Goal: Task Accomplishment & Management: Manage account settings

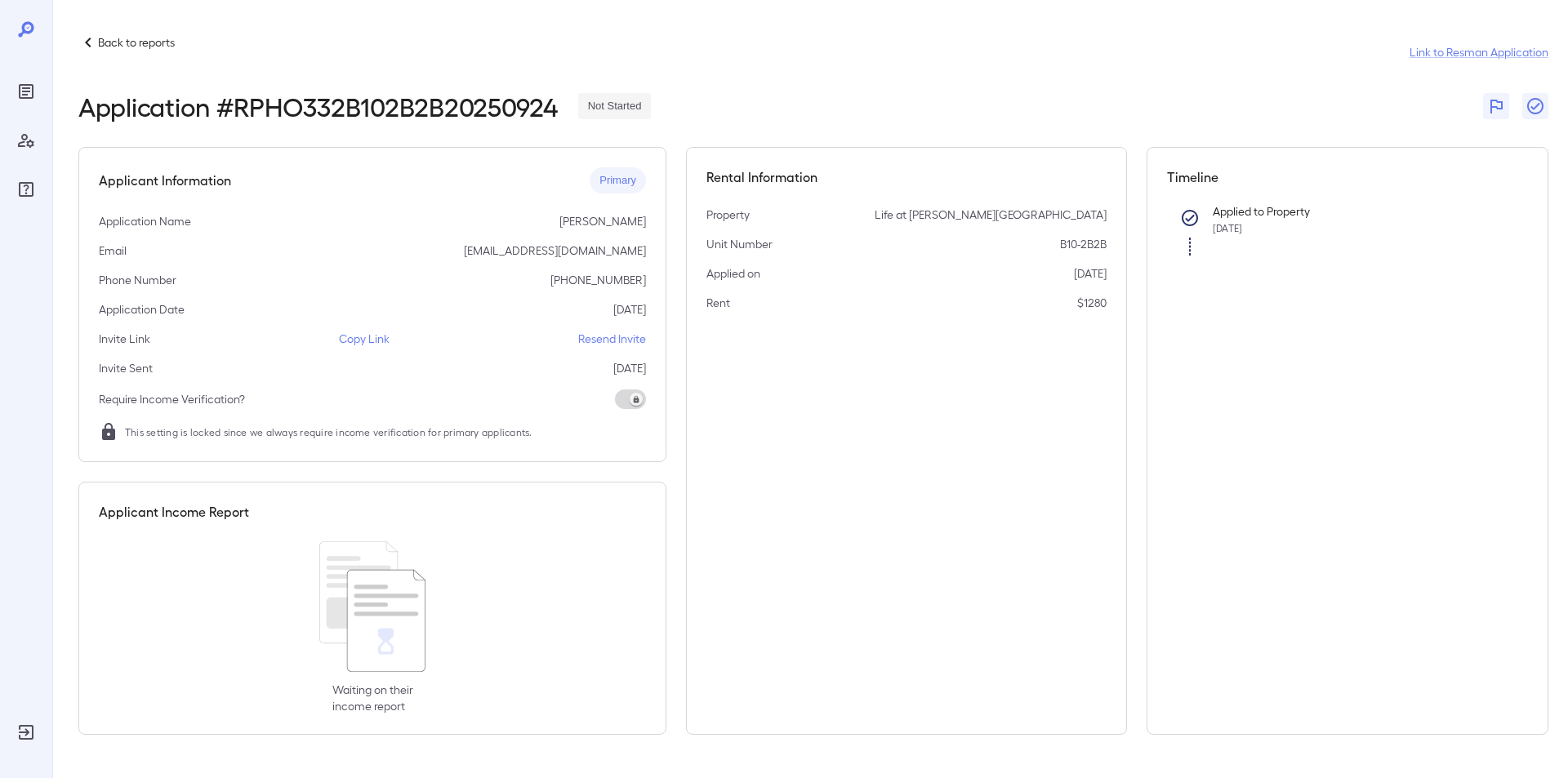
click at [98, 44] on p "Back to reports" at bounding box center [136, 42] width 77 height 16
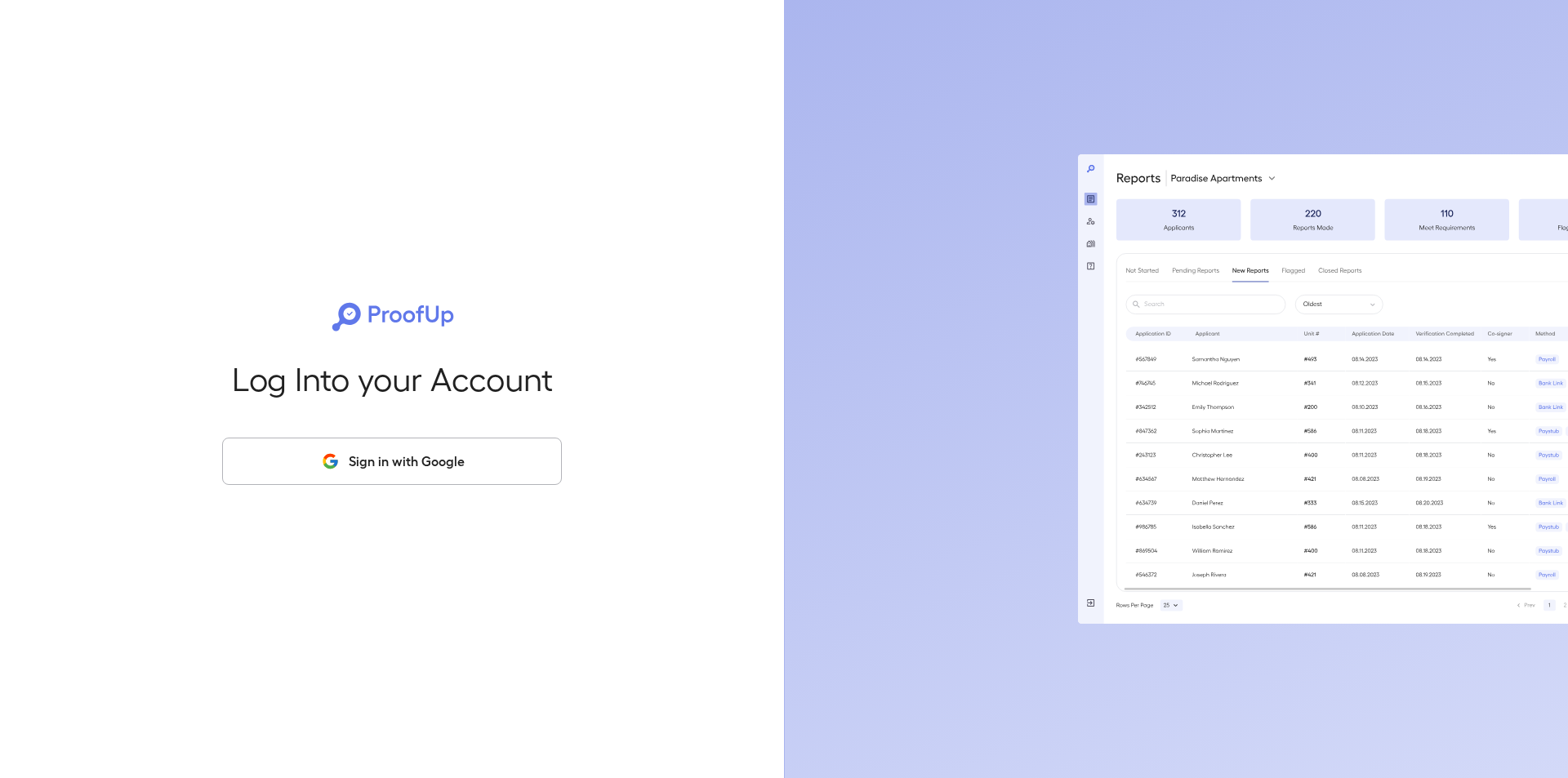
click at [415, 462] on button "Sign in with Google" at bounding box center [392, 462] width 339 height 47
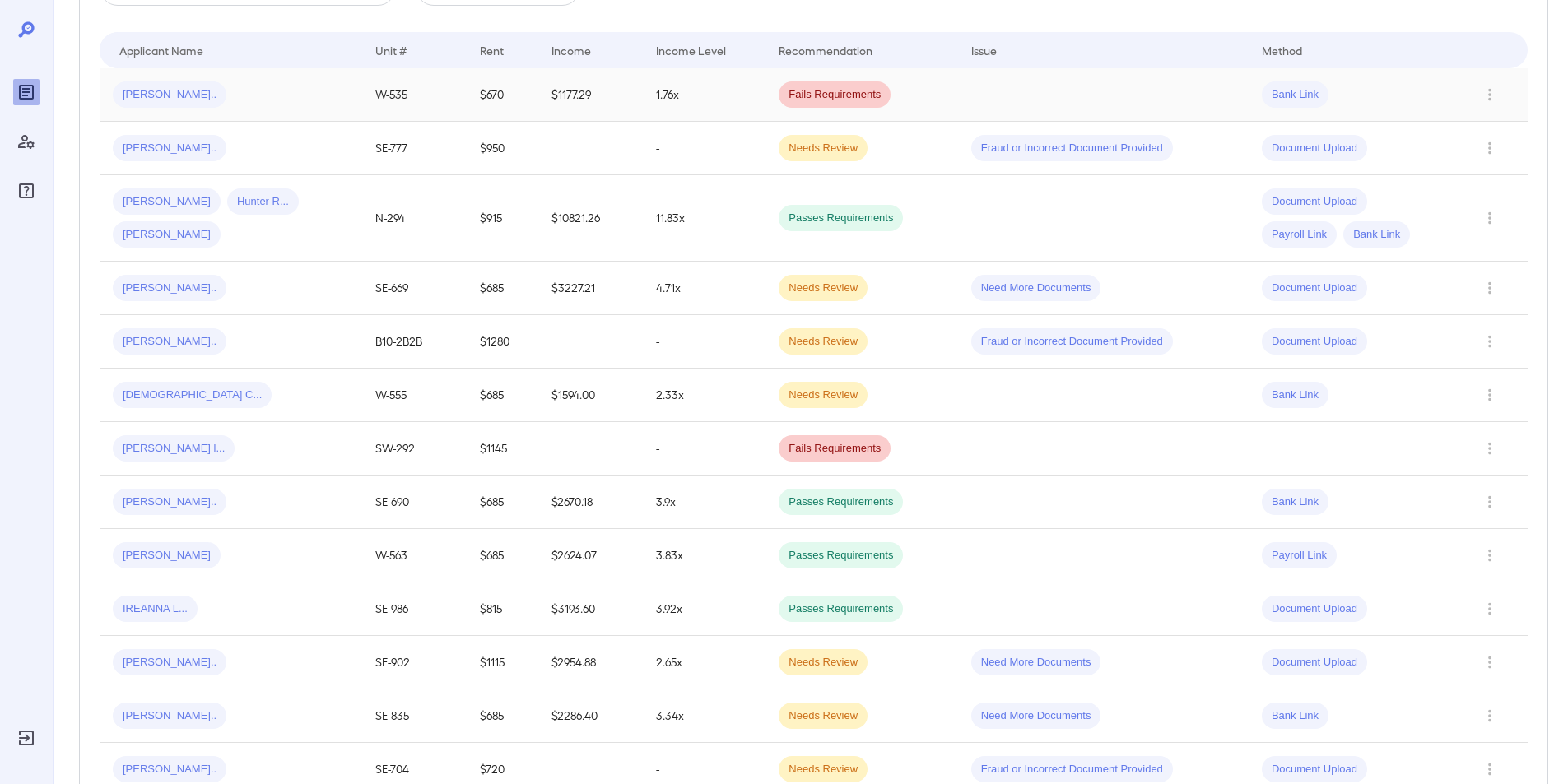
scroll to position [329, 0]
click at [198, 400] on div "Jaina C..." at bounding box center [231, 392] width 237 height 26
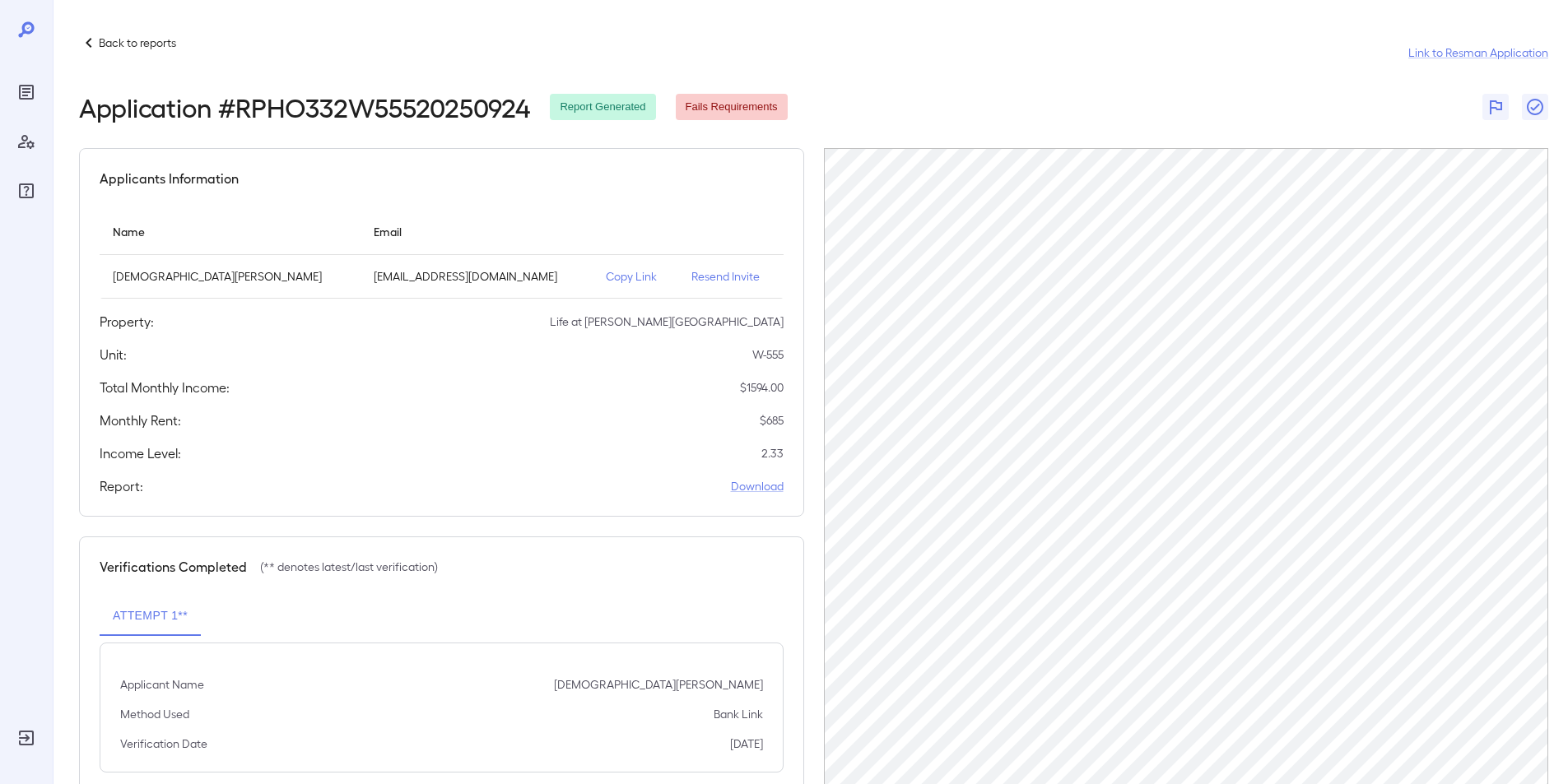
click at [117, 47] on p "Back to reports" at bounding box center [137, 42] width 78 height 16
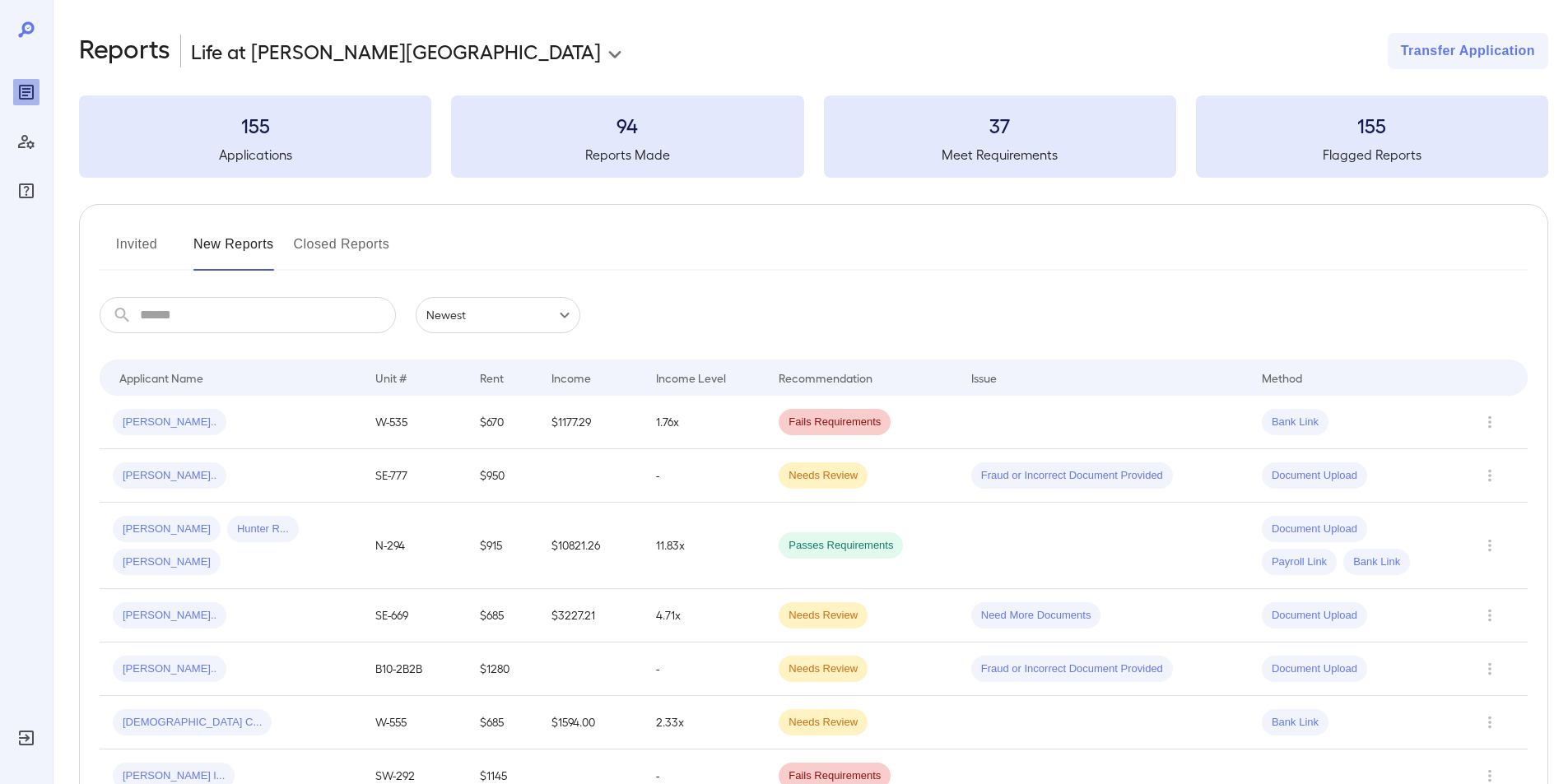
click at [125, 242] on button "Invited" at bounding box center [136, 250] width 74 height 39
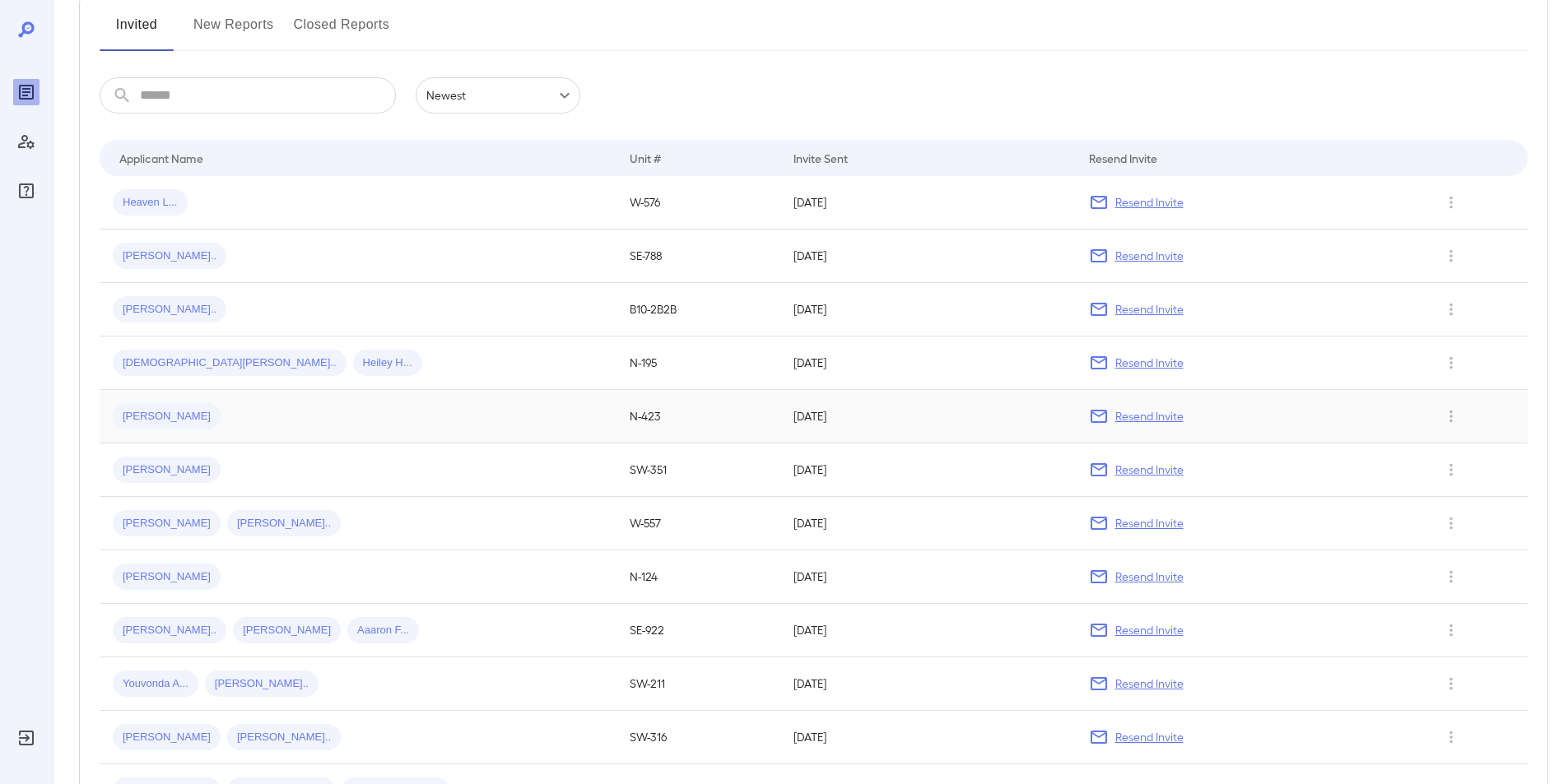
scroll to position [247, 0]
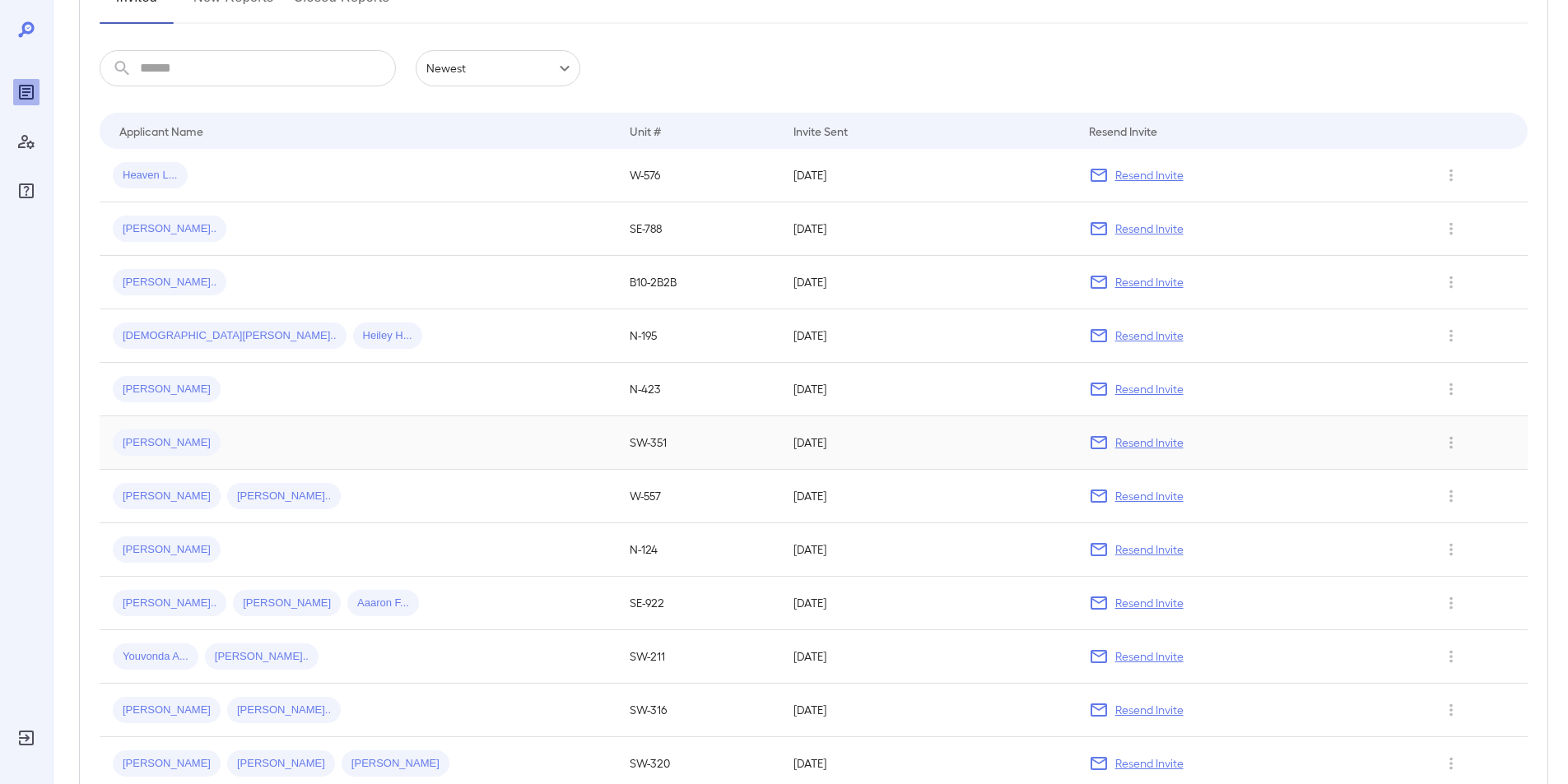
click at [133, 440] on span "Ana M..." at bounding box center [167, 443] width 108 height 15
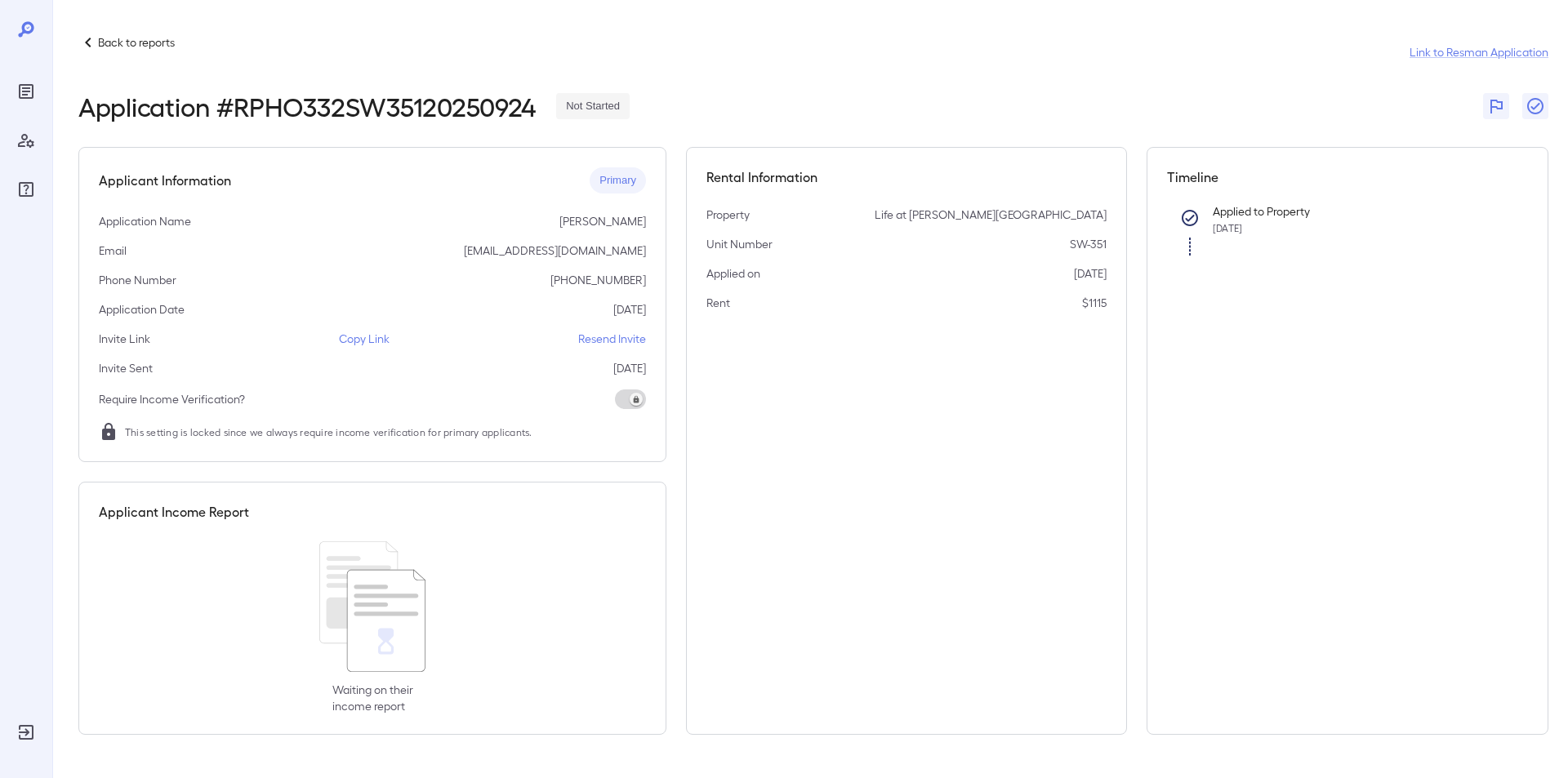
click at [124, 44] on p "Back to reports" at bounding box center [136, 42] width 77 height 16
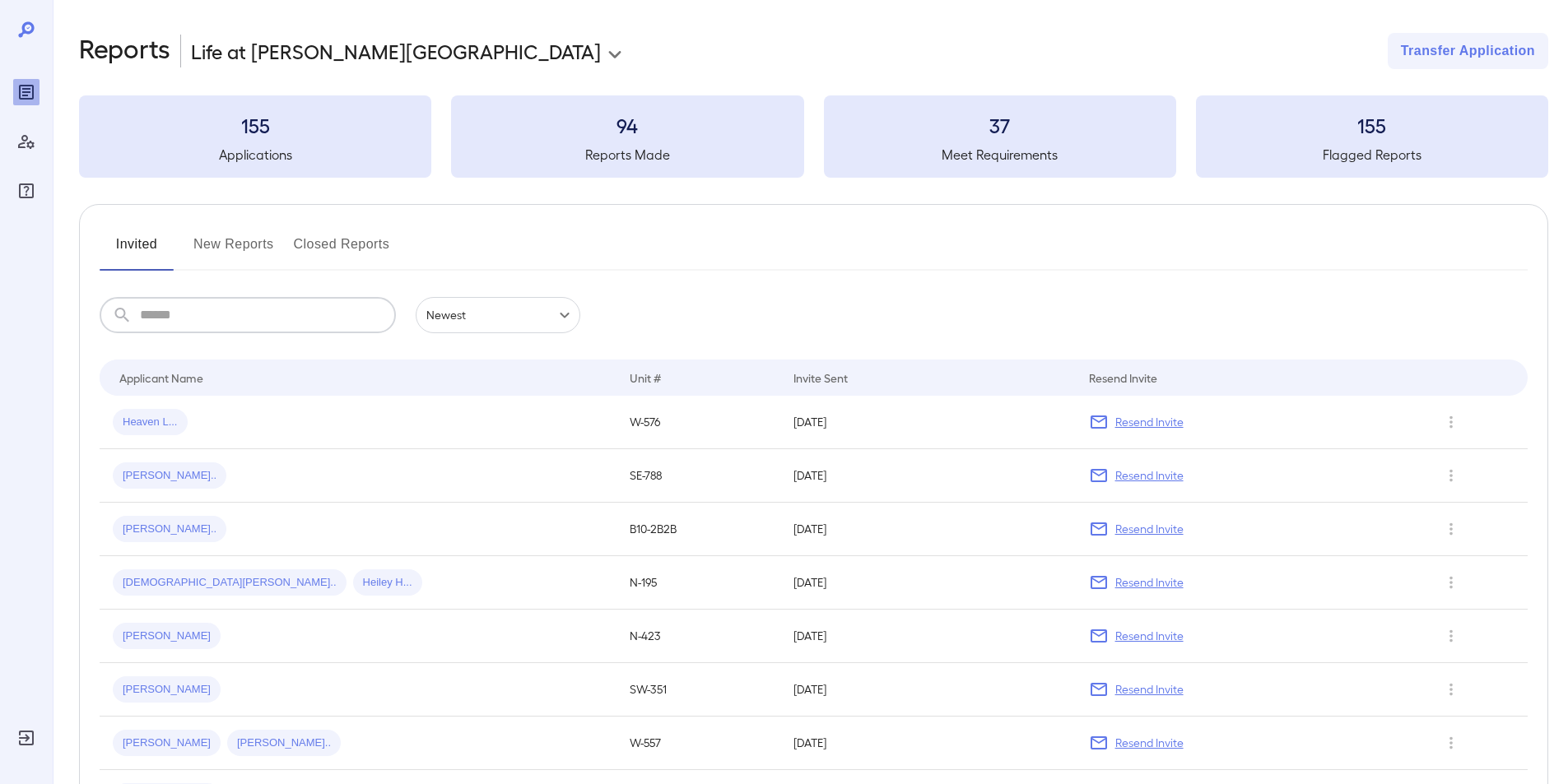
click at [218, 312] on input "text" at bounding box center [267, 315] width 256 height 36
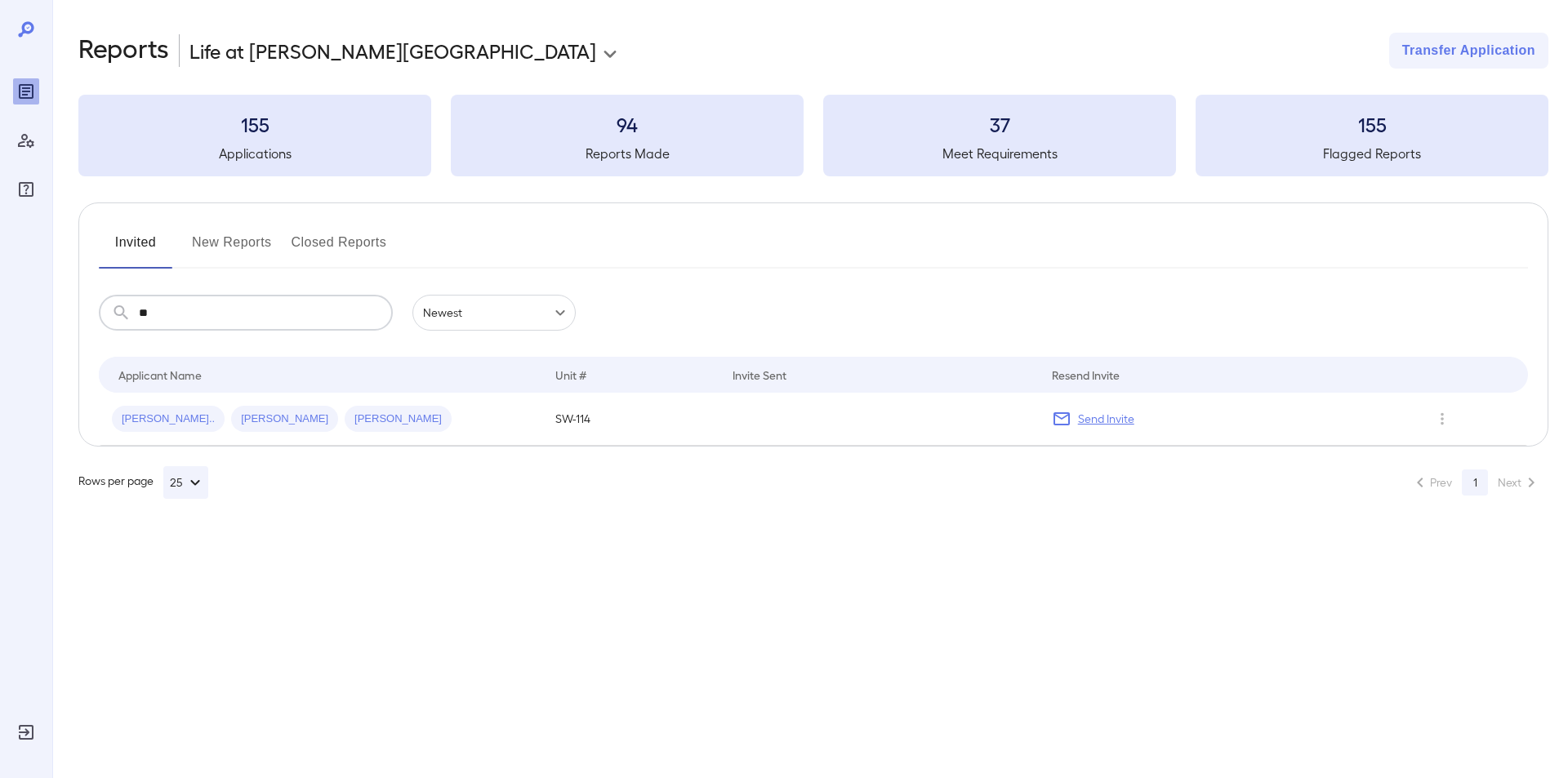
type input "*"
